Goal: Task Accomplishment & Management: Use online tool/utility

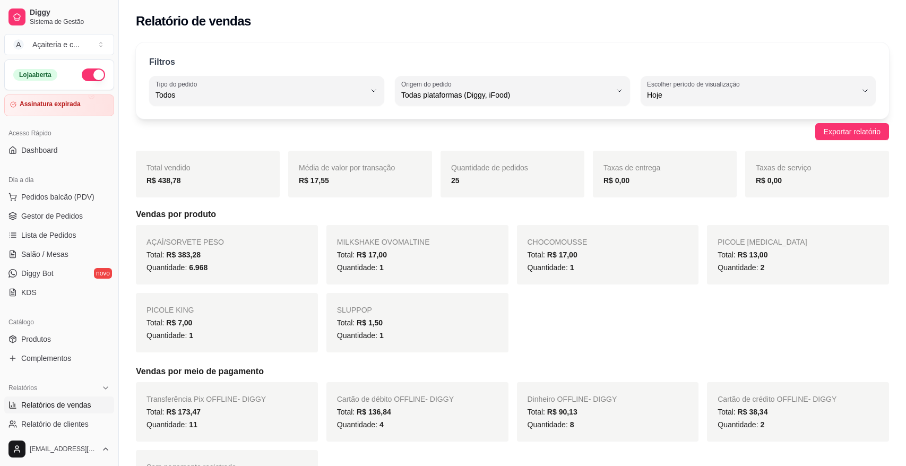
select select "ALL"
select select "0"
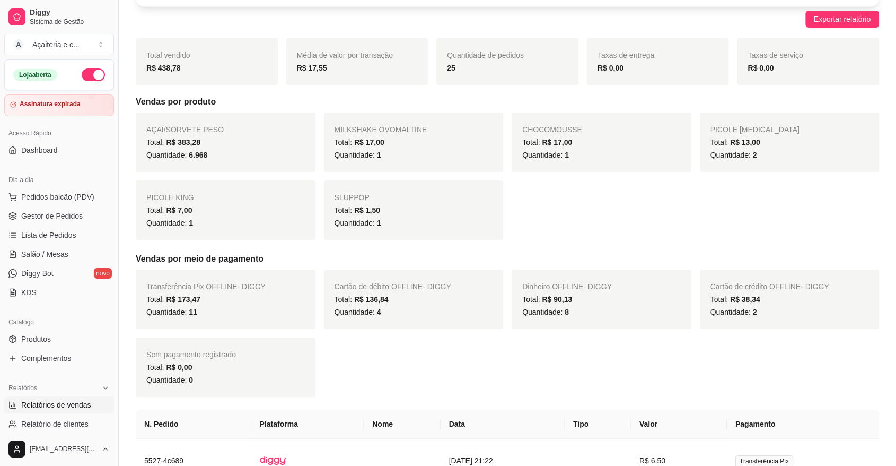
scroll to position [115, 0]
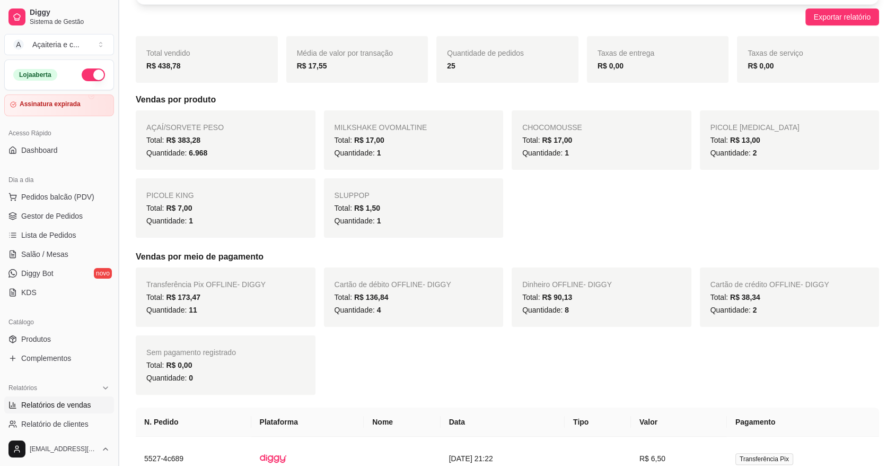
click at [115, 259] on button "Toggle Sidebar" at bounding box center [118, 233] width 8 height 466
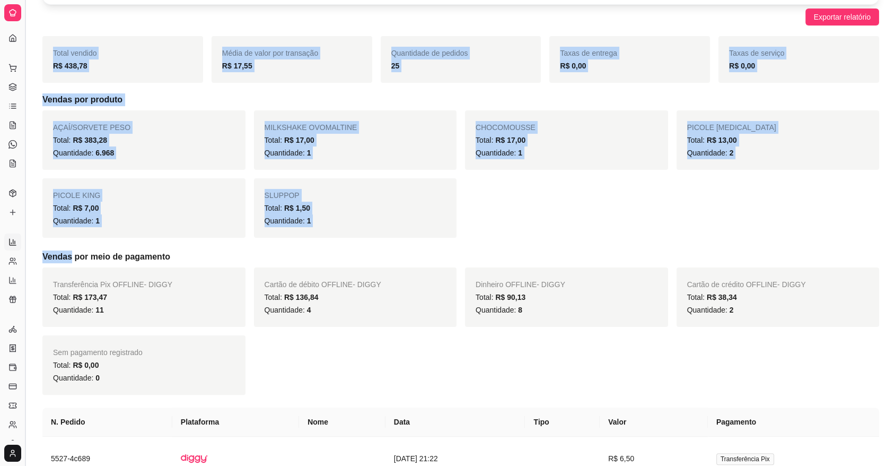
drag, startPoint x: 115, startPoint y: 259, endPoint x: 24, endPoint y: 236, distance: 93.5
click at [24, 236] on button "Toggle Sidebar" at bounding box center [25, 233] width 8 height 466
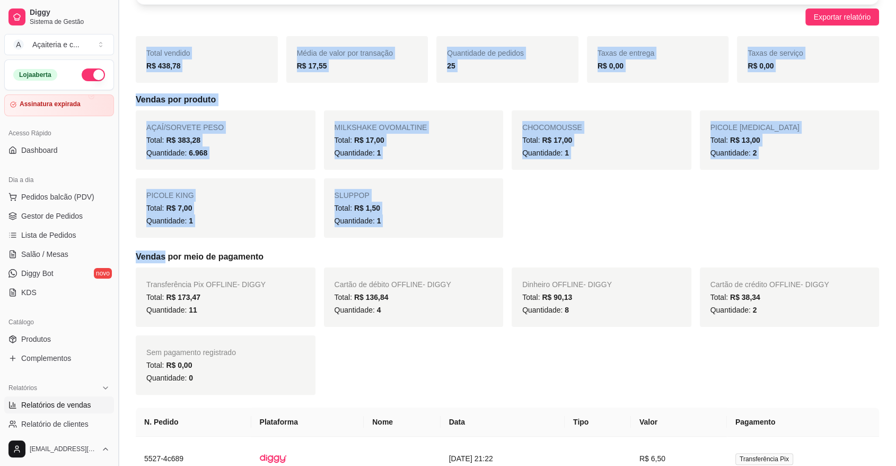
click at [115, 232] on button "Toggle Sidebar" at bounding box center [118, 233] width 8 height 466
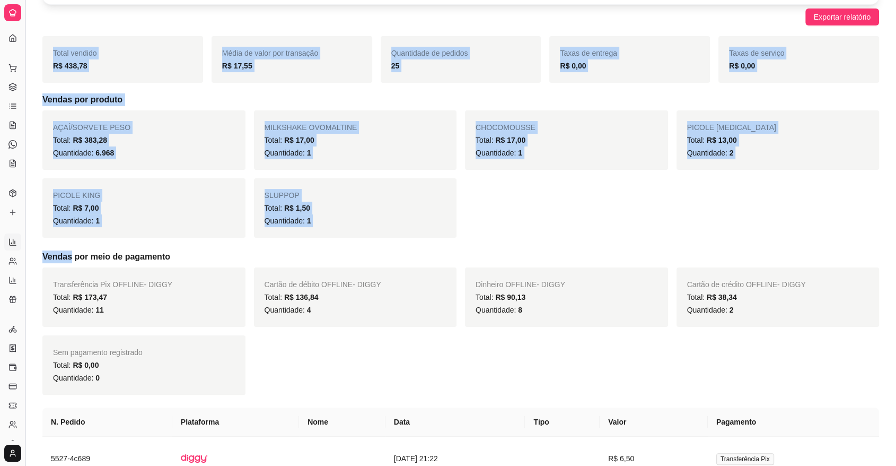
click at [23, 227] on button "Toggle Sidebar" at bounding box center [25, 233] width 8 height 466
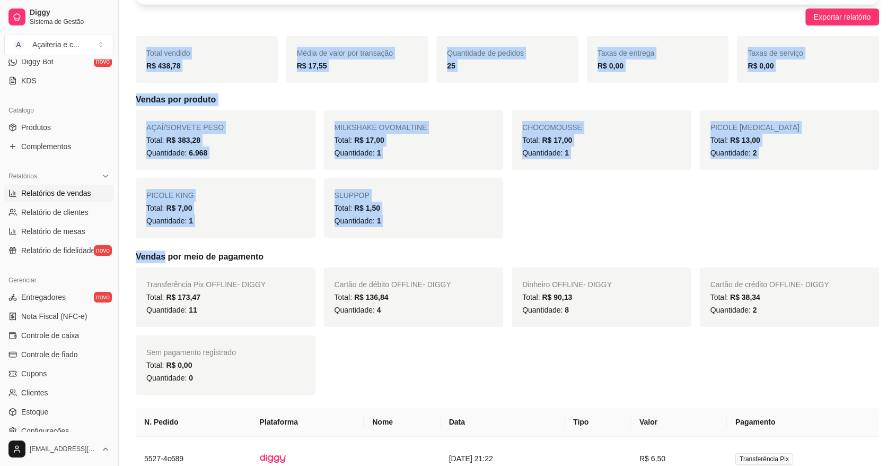
scroll to position [214, 0]
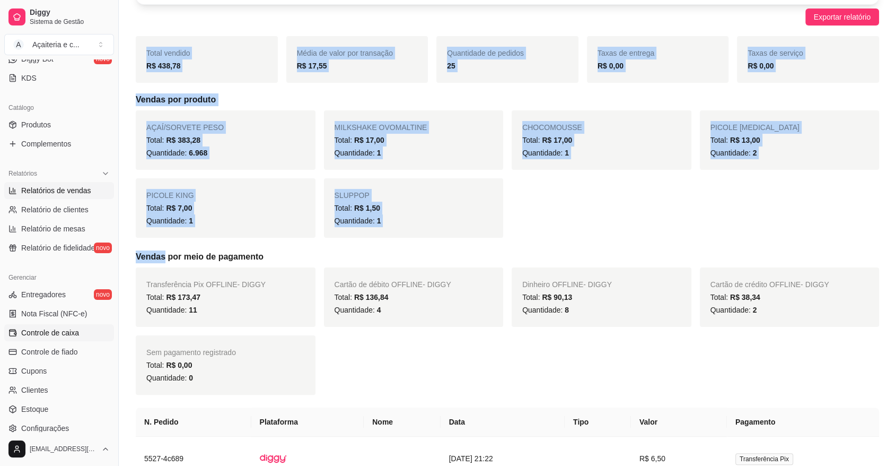
click at [94, 332] on link "Controle de caixa" at bounding box center [59, 332] width 110 height 17
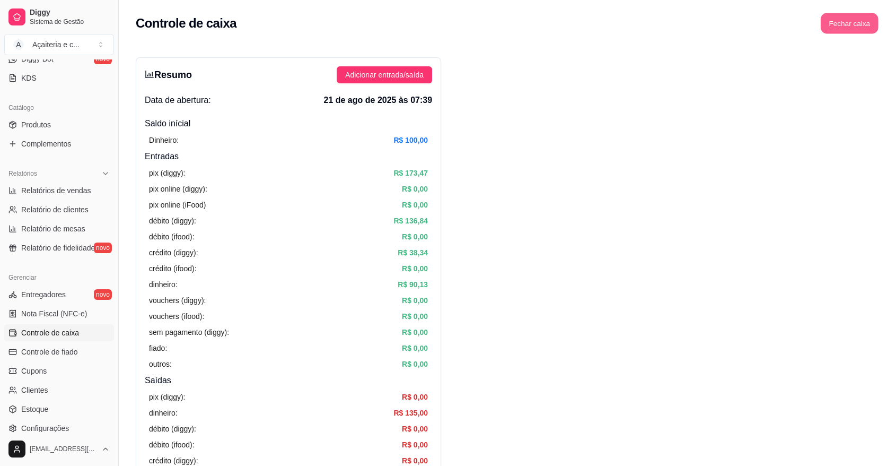
click at [849, 23] on button "Fechar caixa" at bounding box center [850, 23] width 58 height 21
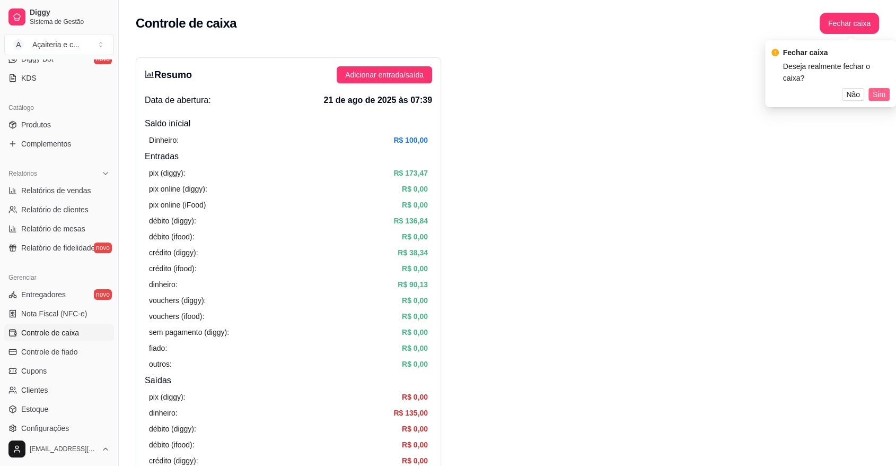
click at [883, 94] on span "Sim" at bounding box center [879, 95] width 13 height 12
